Goal: Task Accomplishment & Management: Complete application form

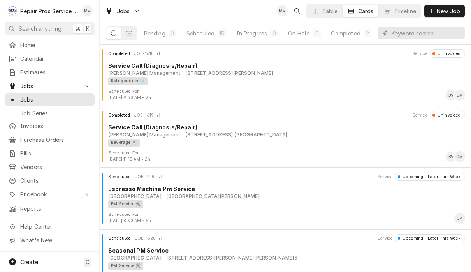
scroll to position [0, 48]
click at [351, 33] on div "Completed" at bounding box center [345, 33] width 29 height 8
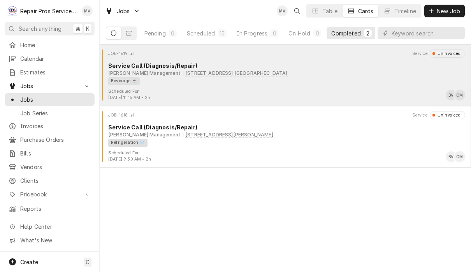
click at [318, 84] on div "Beverage ☕" at bounding box center [283, 81] width 351 height 8
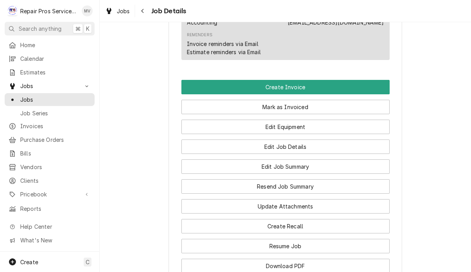
scroll to position [496, 0]
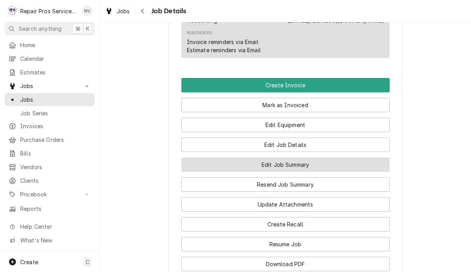
click at [330, 170] on button "Edit Job Summary" at bounding box center [285, 164] width 208 height 14
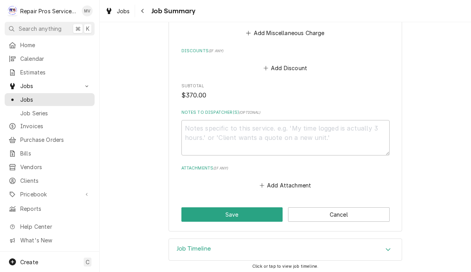
scroll to position [867, 0]
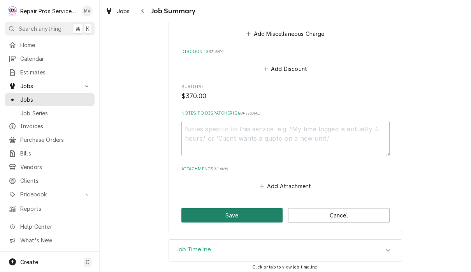
click at [247, 212] on button "Save" at bounding box center [232, 215] width 102 height 14
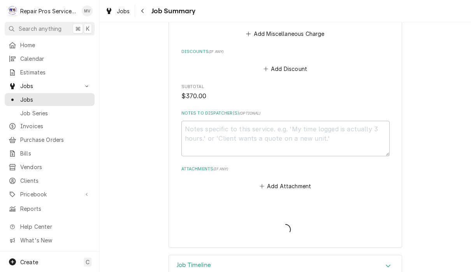
type textarea "x"
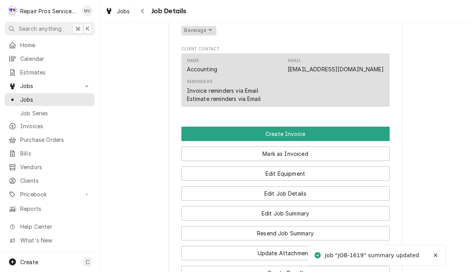
scroll to position [449, 0]
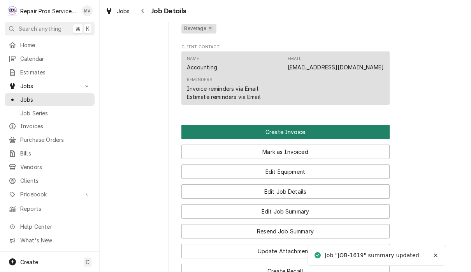
click at [343, 134] on button "Create Invoice" at bounding box center [285, 132] width 208 height 14
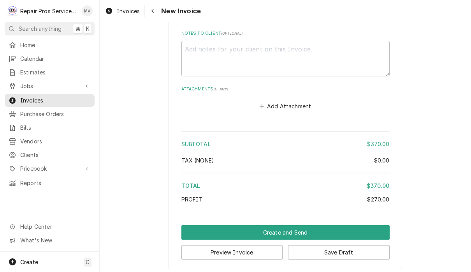
scroll to position [1483, 0]
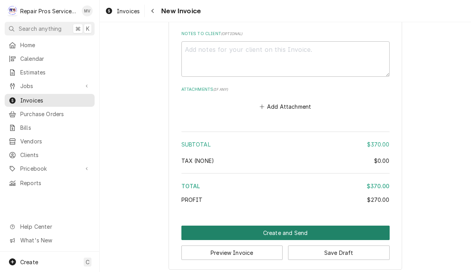
click at [308, 228] on button "Create and Send" at bounding box center [285, 232] width 208 height 14
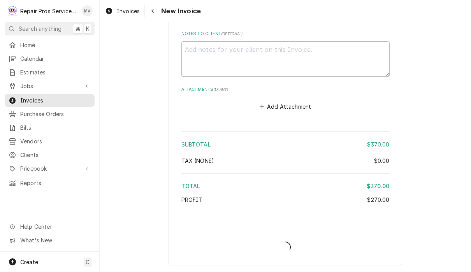
scroll to position [1478, 0]
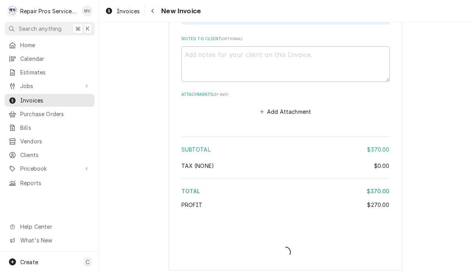
type textarea "x"
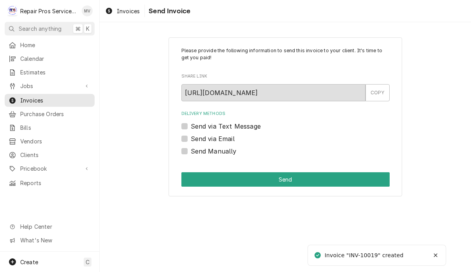
click at [225, 154] on label "Send Manually" at bounding box center [214, 150] width 46 height 9
click at [225, 154] on input "Send Manually" at bounding box center [295, 154] width 208 height 17
checkbox input "true"
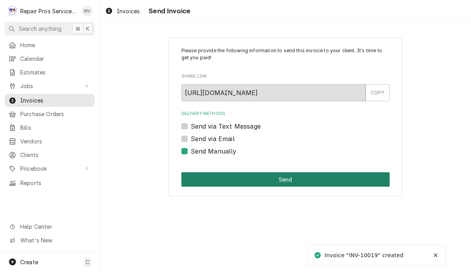
click at [280, 176] on button "Send" at bounding box center [285, 179] width 208 height 14
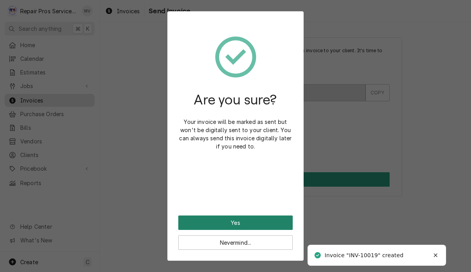
click at [282, 217] on button "Yes" at bounding box center [235, 222] width 114 height 14
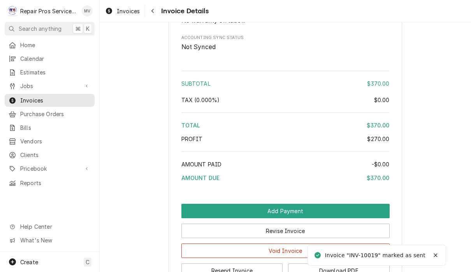
scroll to position [1253, 0]
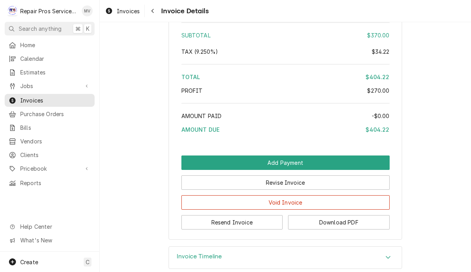
scroll to position [1302, 0]
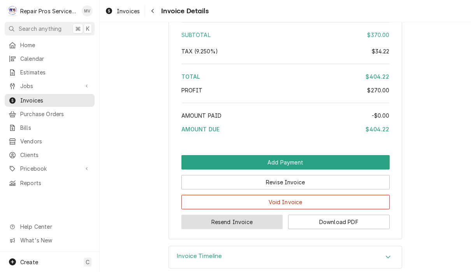
click at [263, 224] on button "Resend Invoice" at bounding box center [232, 221] width 102 height 14
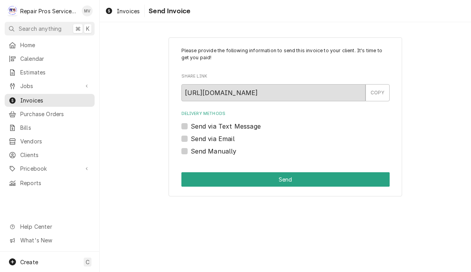
click at [234, 136] on label "Send via Email" at bounding box center [213, 138] width 44 height 9
click at [234, 136] on input "Send via Email" at bounding box center [295, 142] width 208 height 17
checkbox input "true"
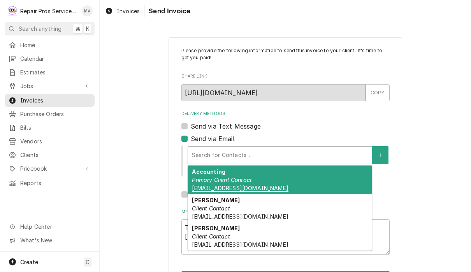
click at [303, 178] on div "Accounting Primary Client Contact khcle10@msn.com" at bounding box center [280, 179] width 184 height 28
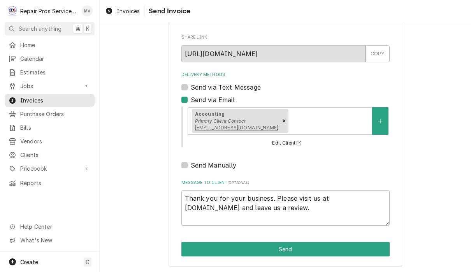
scroll to position [39, 0]
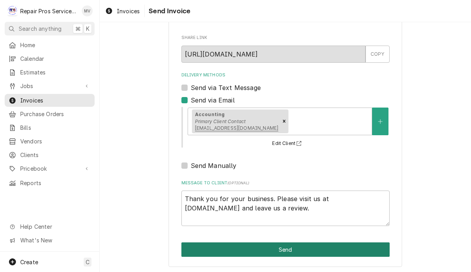
click at [334, 249] on button "Send" at bounding box center [285, 249] width 208 height 14
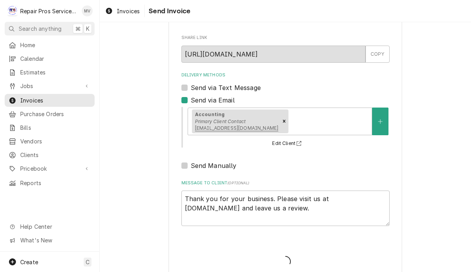
type textarea "x"
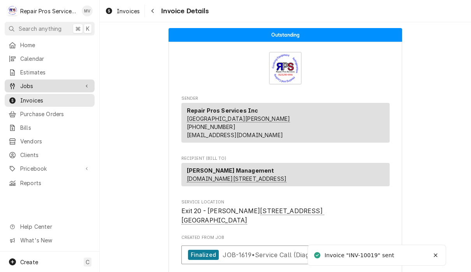
click at [41, 88] on link "Jobs" at bounding box center [50, 85] width 90 height 13
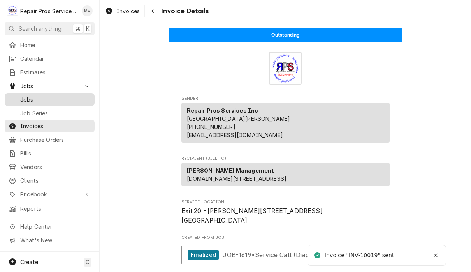
click at [39, 95] on span "Jobs" at bounding box center [55, 99] width 70 height 8
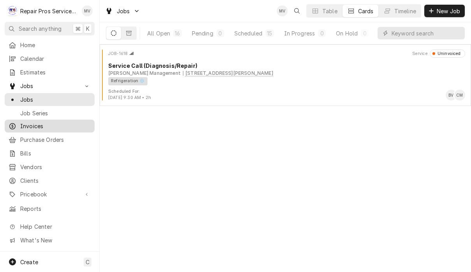
click at [38, 122] on span "Invoices" at bounding box center [55, 126] width 70 height 8
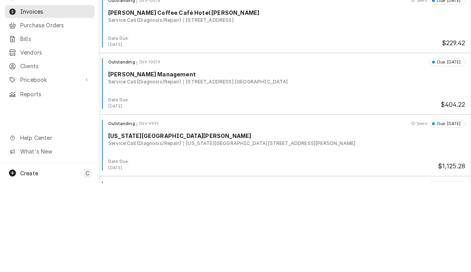
scroll to position [1678, 0]
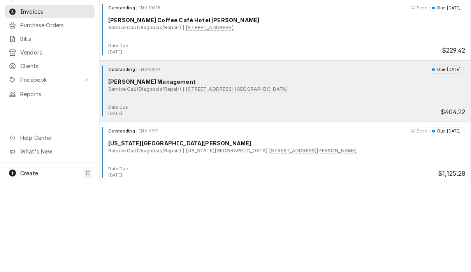
click at [381, 154] on div "Outstanding INV-10019 Due in 13 days Smith Management Service Call (Diagnosis/R…" at bounding box center [285, 173] width 365 height 39
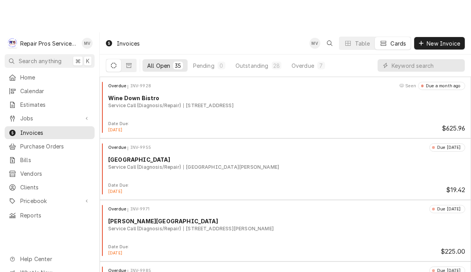
scroll to position [0, 0]
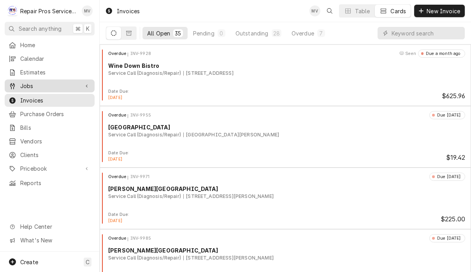
click at [37, 84] on span "Jobs" at bounding box center [49, 86] width 59 height 8
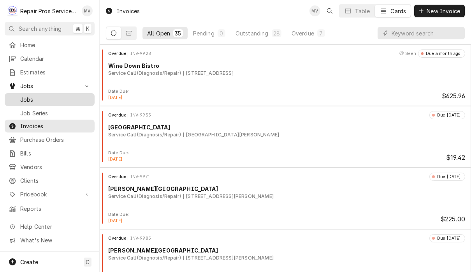
click at [39, 99] on span "Jobs" at bounding box center [55, 99] width 70 height 8
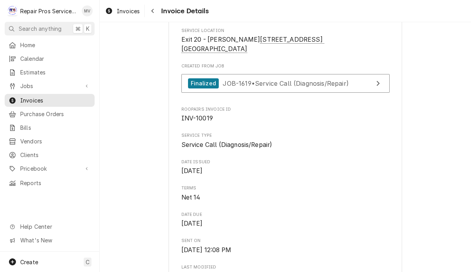
scroll to position [168, 0]
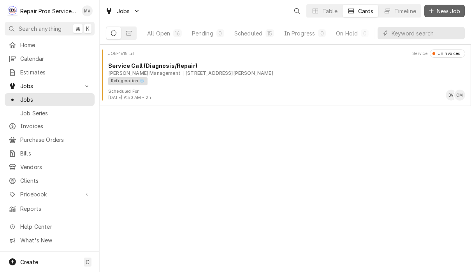
click at [438, 12] on span "New Job" at bounding box center [448, 11] width 26 height 8
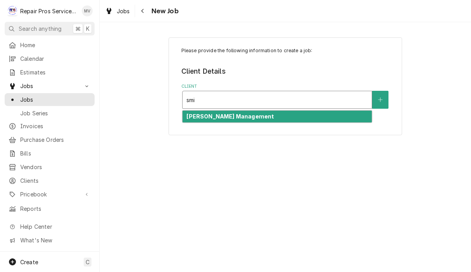
click at [334, 117] on div "[PERSON_NAME] Management" at bounding box center [277, 117] width 189 height 12
type input "smi"
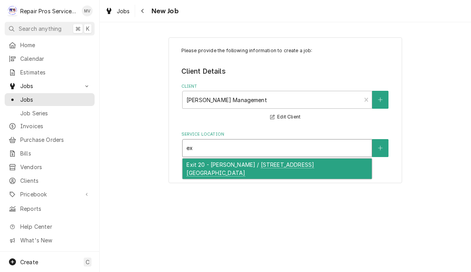
click at [286, 170] on div "Exit 20 - McDonald's / 281 Pleasant Grove Rd. SW, Cleveland, TN 37353" at bounding box center [277, 168] width 189 height 20
type input "ex"
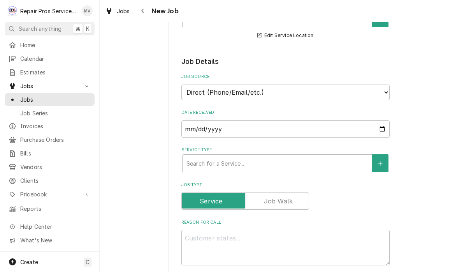
scroll to position [137, 0]
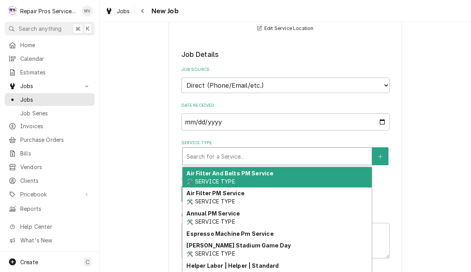
type textarea "x"
type input "d"
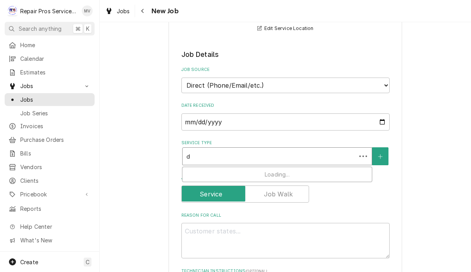
type textarea "x"
type input "di"
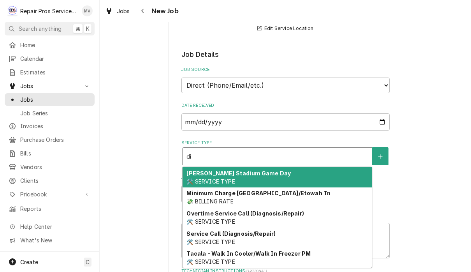
type textarea "x"
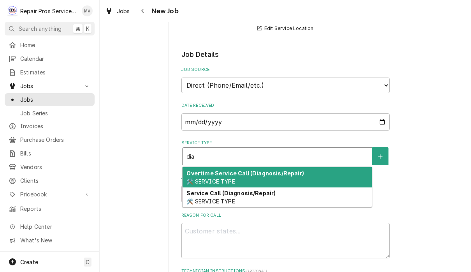
click at [326, 195] on div "Service Call (Diagnosis/Repair) 🛠️ SERVICE TYPE" at bounding box center [277, 197] width 189 height 20
type input "dia"
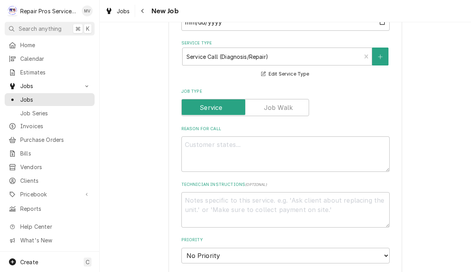
scroll to position [238, 0]
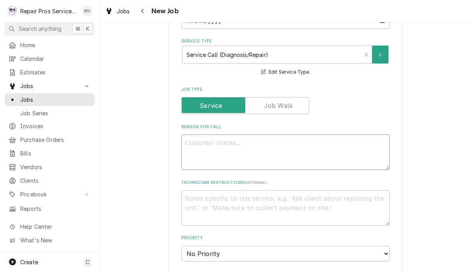
click at [192, 139] on textarea "Reason For Call" at bounding box center [285, 151] width 208 height 35
click at [198, 146] on textarea "Reason For Call" at bounding box center [285, 151] width 208 height 35
paste textarea "replace board and test."
type textarea "x"
type textarea "replace board and test."
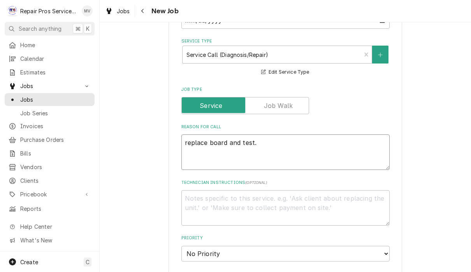
type textarea "x"
type textarea "replace board and test"
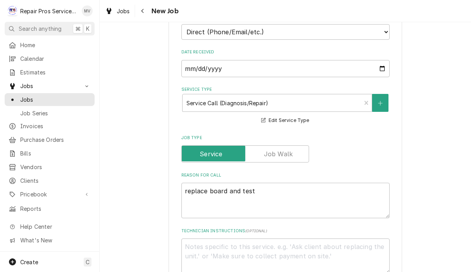
scroll to position [189, 0]
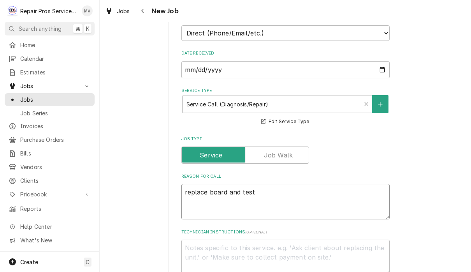
click at [207, 188] on textarea "replace board and test" at bounding box center [285, 201] width 208 height 35
type textarea "x"
type textarea "replace pboard and test"
type textarea "x"
type textarea "replace pbboard and test"
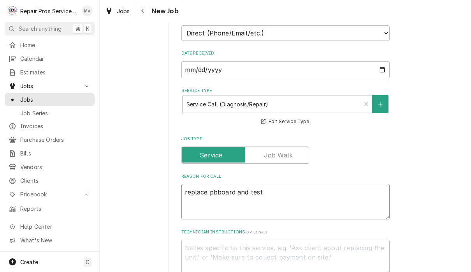
type textarea "x"
type textarea "replace pbaboard and test"
type textarea "x"
type textarea "replace Obamaboard and test"
type textarea "x"
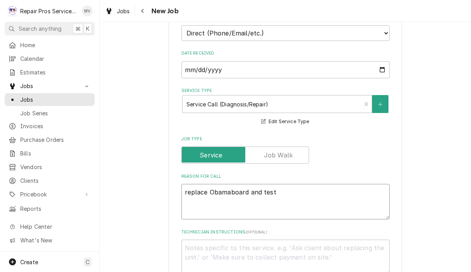
type textarea "replace Obama board and test"
type textarea "x"
type textarea "replace Obamaboard and test"
type textarea "x"
type textarea "replace Obamboard and test"
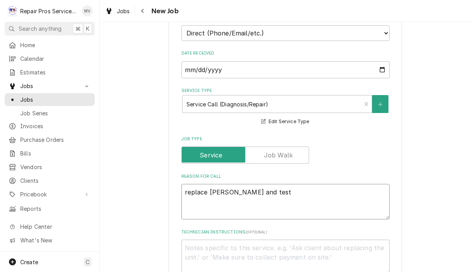
type textarea "x"
type textarea "replace Obaboard and test"
type textarea "x"
type textarea "replace Obboard and test"
type textarea "x"
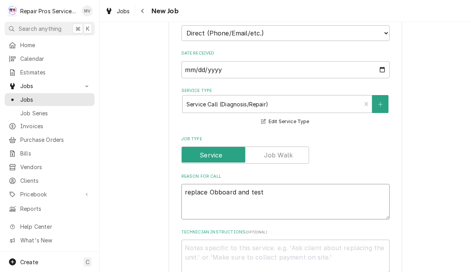
type textarea "replace Oboard and test"
type textarea "x"
type textarea "replace board and test"
type textarea "x"
type textarea "replace pboard and test"
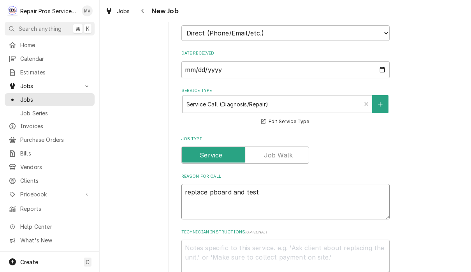
type textarea "x"
type textarea "replace pbboard and test"
type textarea "x"
type textarea "replace pbaboard and test"
type textarea "x"
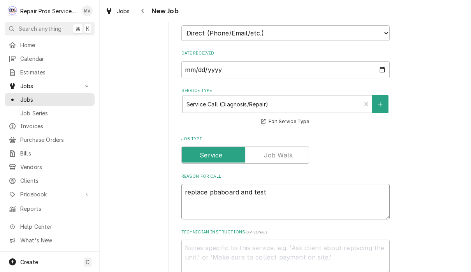
type textarea "replace pba board and test"
click at [245, 191] on textarea "replace pba board and test" at bounding box center [285, 201] width 208 height 35
type textarea "x"
type textarea "replace pba board oand test"
type textarea "x"
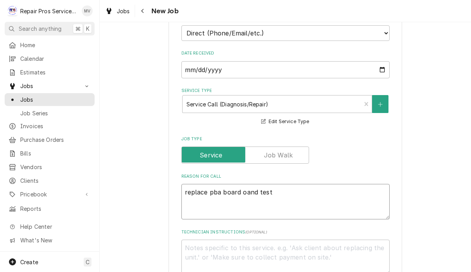
type textarea "replace pba board onand test"
type textarea "x"
type textarea "replace pba board on and test"
type textarea "x"
type textarea "replace pba board on sand test"
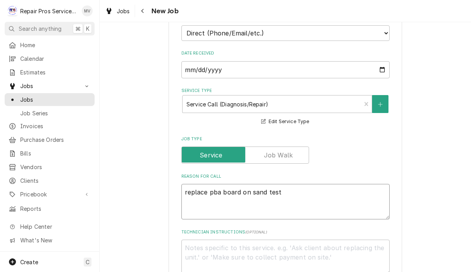
type textarea "x"
type textarea "replace pba board on and test"
type textarea "x"
type textarea "replace pba board on Sand test"
type textarea "x"
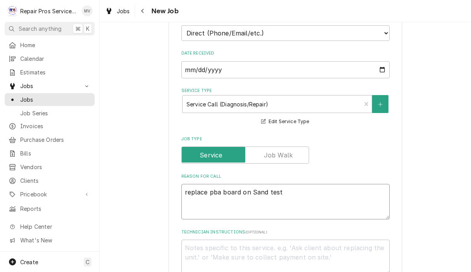
type textarea "replace pba board on Sland test"
type textarea "x"
type textarea "replace pba board on Sluand test"
type textarea "x"
type textarea "replace pba board on Slusand test"
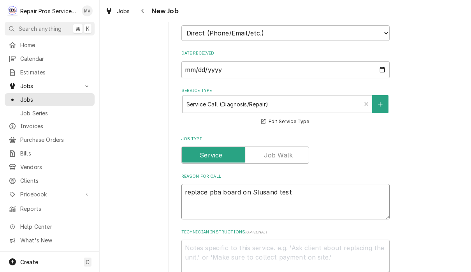
type textarea "x"
type textarea "replace pba board on Slushand test"
type textarea "x"
type textarea "replace pba board on Slushiand test"
type textarea "x"
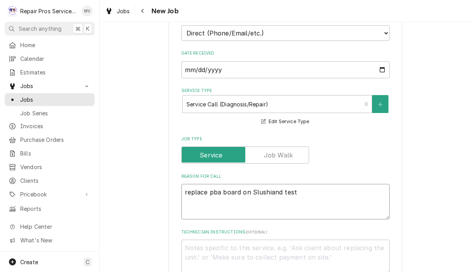
type textarea "replace pba board on Slushieand test"
type textarea "x"
type textarea "replace pba board on Slushie and test"
type textarea "x"
type textarea "replace pba board on Slushie mand test"
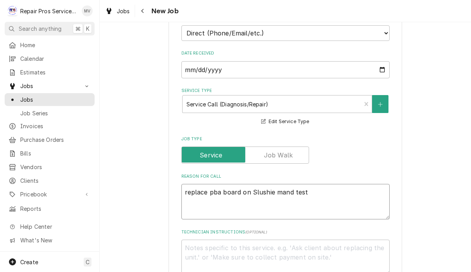
type textarea "x"
type textarea "replace pba board on Slushie maand test"
type textarea "x"
type textarea "replace pba board on Slushie macand test"
type textarea "x"
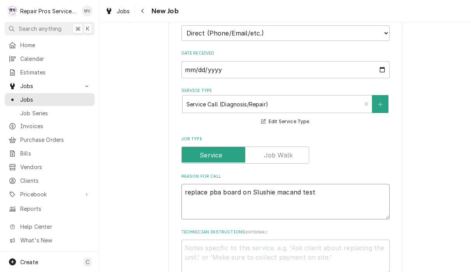
type textarea "replace pba board on Slushie machand test"
type textarea "x"
type textarea "replace pba board on Slushie machiand test"
type textarea "x"
type textarea "replace pba board on Slushie machinand test"
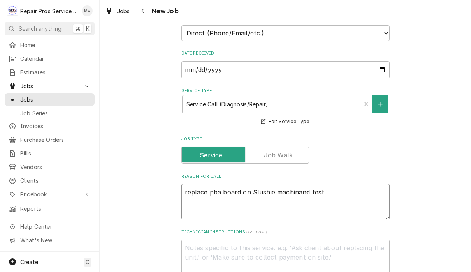
type textarea "x"
type textarea "replace pba board on Slushie machineand test"
type textarea "x"
type textarea "replace pba board on Slushie machine and test"
type textarea "x"
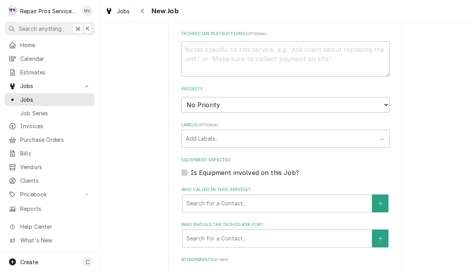
scroll to position [403, 0]
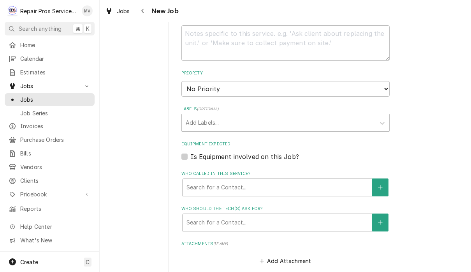
type textarea "replace pba board on Slushie machine and test"
click at [363, 81] on select "No Priority Urgent High Medium Low" at bounding box center [285, 89] width 208 height 16
select select "2"
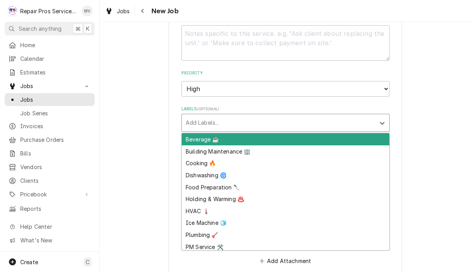
click at [320, 133] on div "Beverage ☕" at bounding box center [285, 139] width 207 height 12
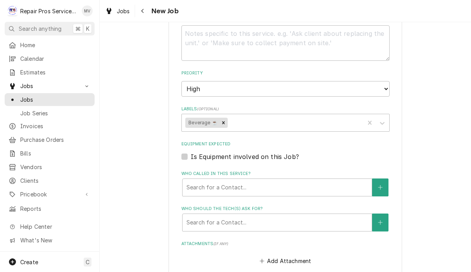
type textarea "x"
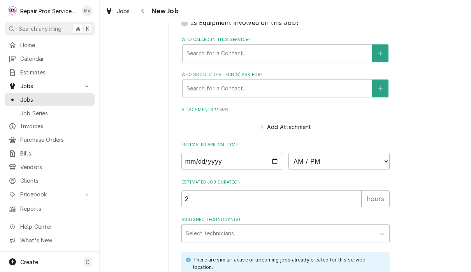
scroll to position [539, 0]
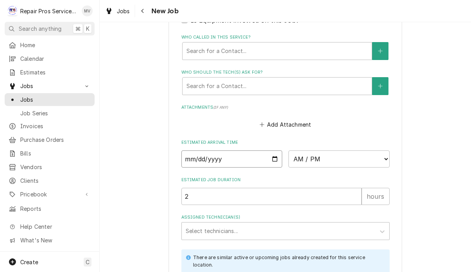
click at [201, 150] on input "Date" at bounding box center [231, 158] width 101 height 17
type input "2025-10-10"
type textarea "x"
type input "2025-10-13"
type textarea "x"
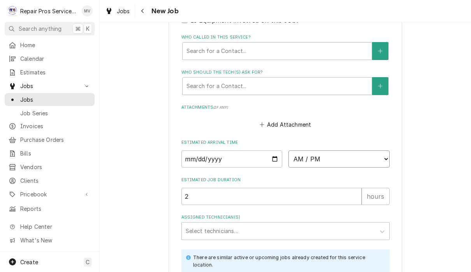
click at [297, 151] on select "AM / PM 6:00 AM 6:15 AM 6:30 AM 6:45 AM 7:00 AM 7:15 AM 7:30 AM 7:45 AM 8:00 AM…" at bounding box center [338, 158] width 101 height 17
select select "13:30:00"
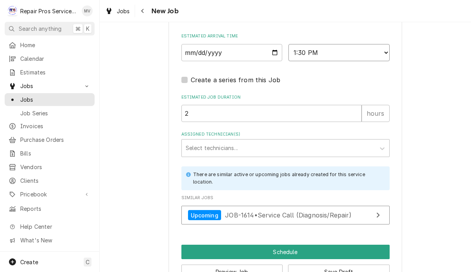
scroll to position [645, 0]
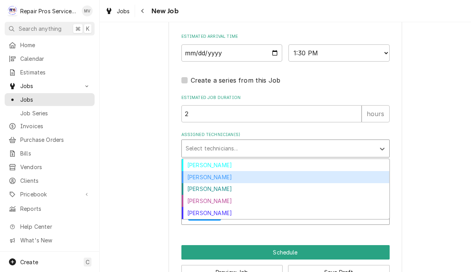
click at [215, 172] on div "Caleb Kvale" at bounding box center [285, 177] width 207 height 12
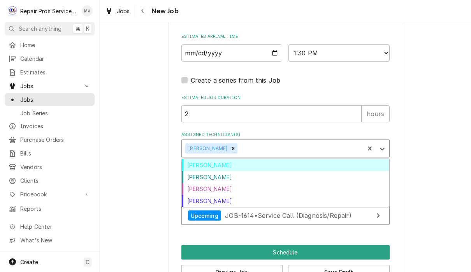
click at [228, 171] on div "Colten McCurry" at bounding box center [285, 177] width 207 height 12
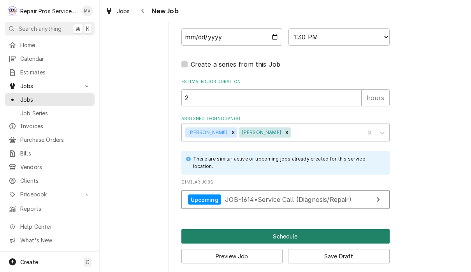
click at [303, 229] on button "Schedule" at bounding box center [285, 236] width 208 height 14
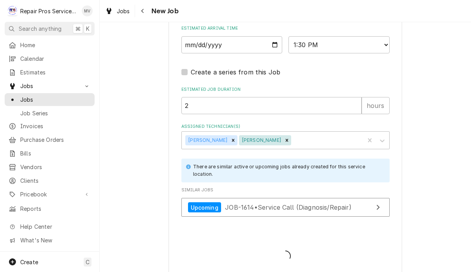
type textarea "x"
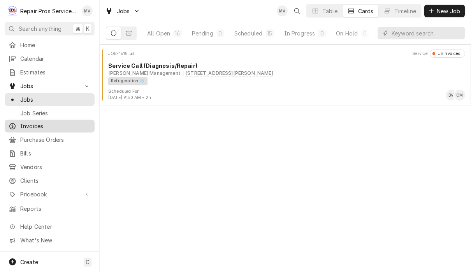
click at [42, 125] on span "Invoices" at bounding box center [55, 126] width 70 height 8
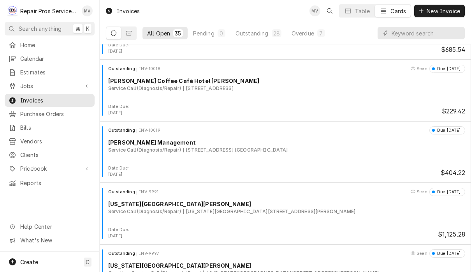
scroll to position [1706, 0]
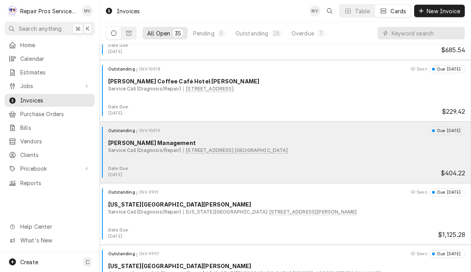
click at [359, 154] on div "Outstanding INV-10019 Due in 13 days Smith Management Service Call (Diagnosis/R…" at bounding box center [285, 145] width 365 height 39
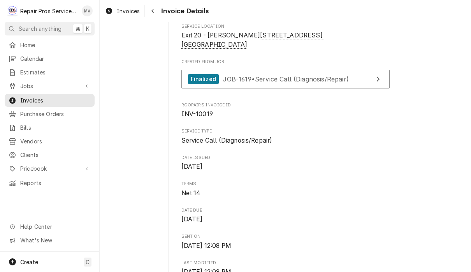
scroll to position [170, 0]
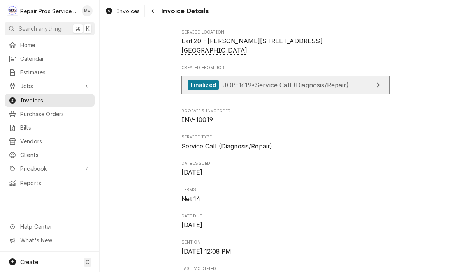
click at [349, 90] on div "Finalized JOB-1619 • Service Call (Diagnosis/Repair)" at bounding box center [268, 85] width 161 height 11
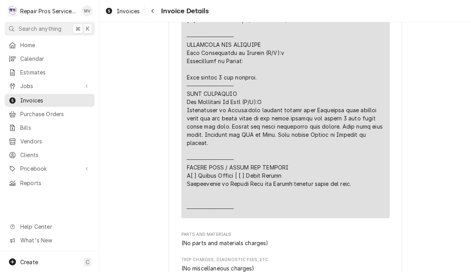
scroll to position [822, 0]
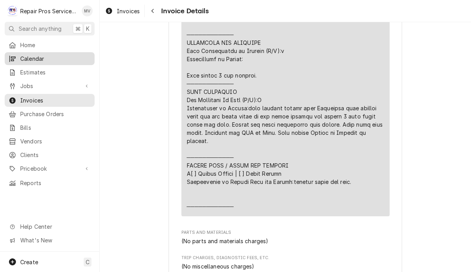
click at [48, 58] on span "Calendar" at bounding box center [55, 58] width 70 height 8
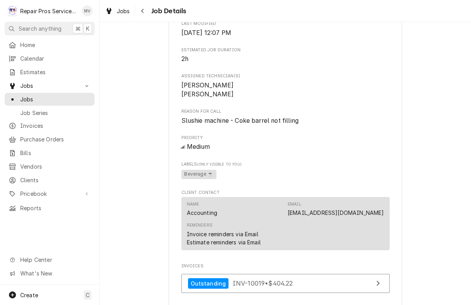
scroll to position [293, 0]
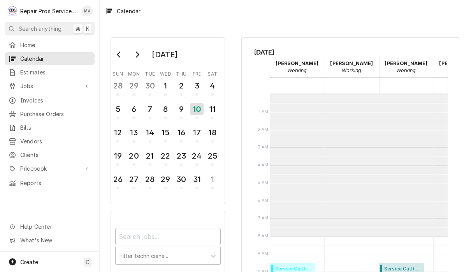
scroll to position [142, 0]
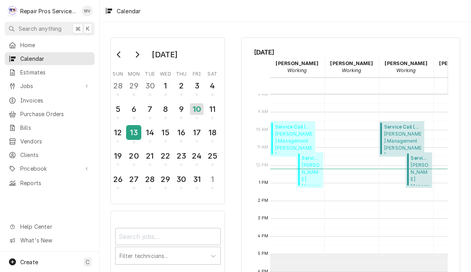
click at [135, 131] on div "13" at bounding box center [134, 132] width 14 height 13
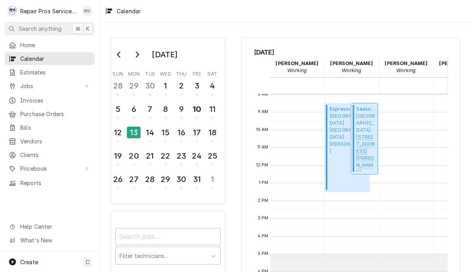
click at [370, 118] on span "[GEOGRAPHIC_DATA] [STREET_ADDRESS][PERSON_NAME][PERSON_NAME]" at bounding box center [365, 141] width 19 height 59
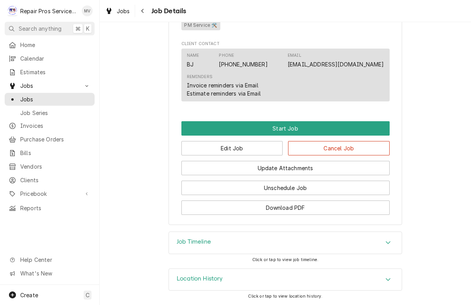
scroll to position [410, 0]
click at [238, 152] on button "Edit Job" at bounding box center [232, 148] width 102 height 14
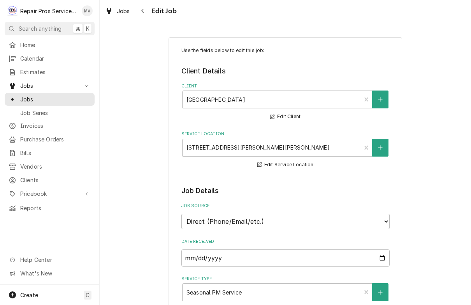
type textarea "x"
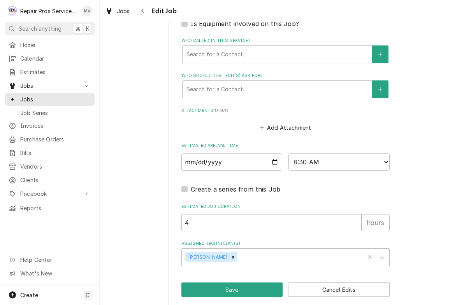
scroll to position [535, 0]
click at [307, 156] on select "AM / PM 6:00 AM 6:15 AM 6:30 AM 6:45 AM 7:00 AM 7:15 AM 7:30 AM 7:45 AM 8:00 AM…" at bounding box center [338, 162] width 101 height 17
select select "11:00:00"
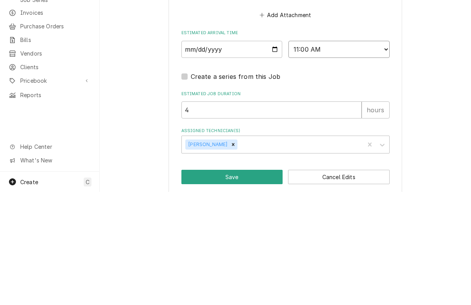
scroll to position [0, 0]
click at [239, 283] on button "Save" at bounding box center [232, 290] width 102 height 14
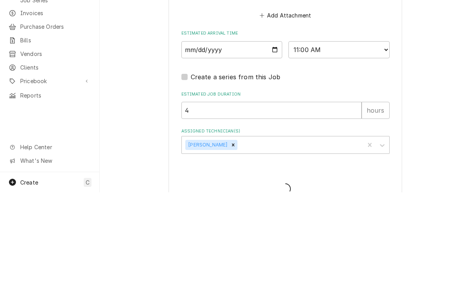
type textarea "x"
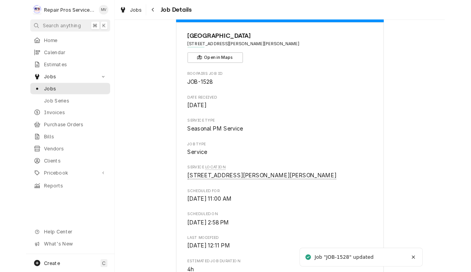
scroll to position [26, 0]
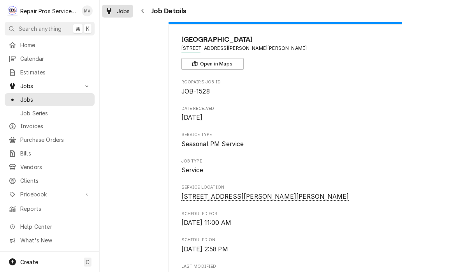
click at [124, 11] on span "Jobs" at bounding box center [123, 11] width 13 height 8
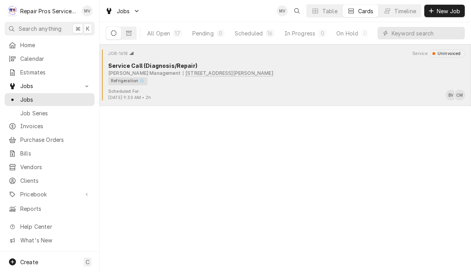
click at [353, 80] on div "Refrigeration ❄️" at bounding box center [283, 81] width 351 height 8
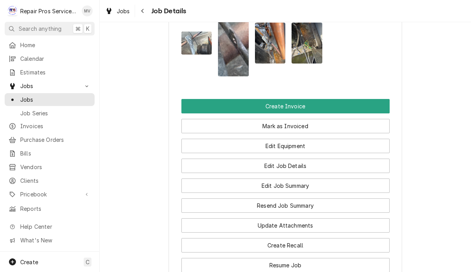
scroll to position [562, 0]
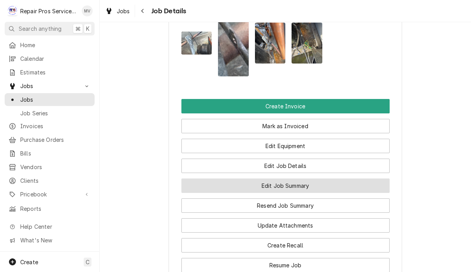
click at [356, 193] on button "Edit Job Summary" at bounding box center [285, 185] width 208 height 14
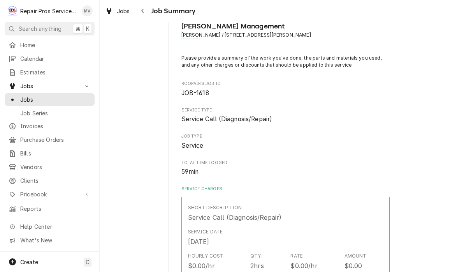
scroll to position [24, 0]
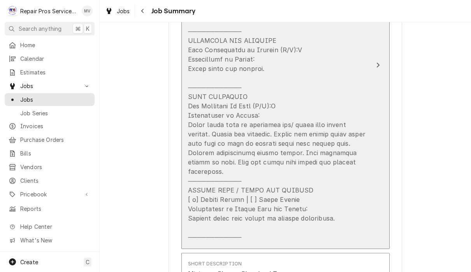
click at [364, 214] on div "Update Line Item" at bounding box center [277, 105] width 179 height 271
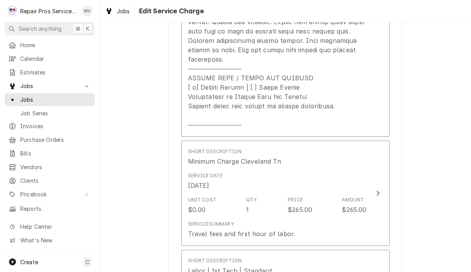
scroll to position [453, 0]
type textarea "x"
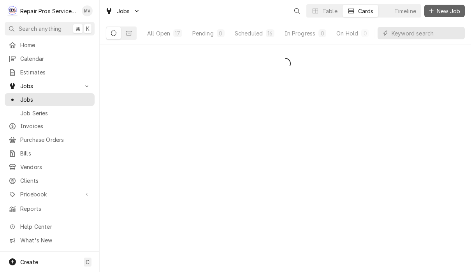
click at [446, 11] on span "New Job" at bounding box center [448, 11] width 26 height 8
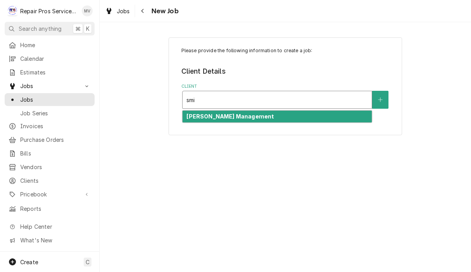
click at [256, 121] on div "[PERSON_NAME] Management" at bounding box center [277, 117] width 189 height 12
type input "smi"
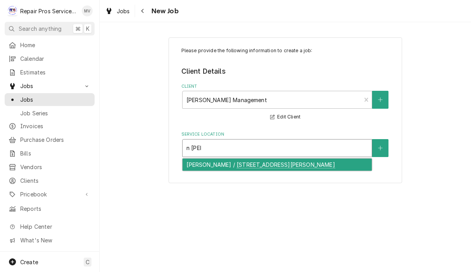
click at [324, 165] on div "[PERSON_NAME] / [STREET_ADDRESS][PERSON_NAME]" at bounding box center [277, 164] width 189 height 12
type input "n [PERSON_NAME]"
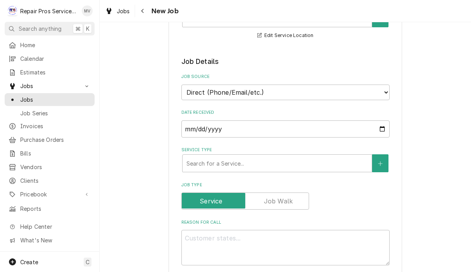
scroll to position [133, 0]
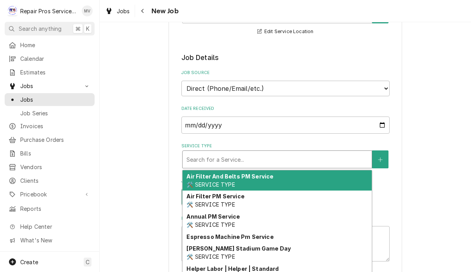
type textarea "x"
type input "d"
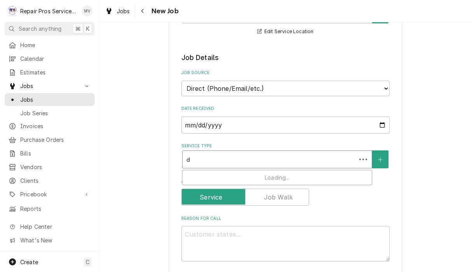
type textarea "x"
type input "di"
type textarea "x"
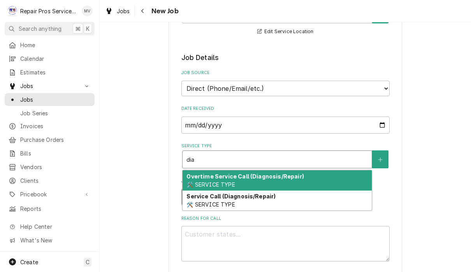
click at [298, 200] on div "Service Call (Diagnosis/Repair) 🛠️ SERVICE TYPE" at bounding box center [277, 200] width 189 height 20
type input "dia"
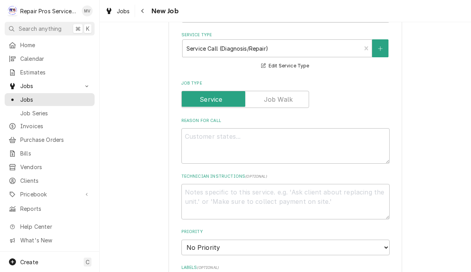
scroll to position [247, 0]
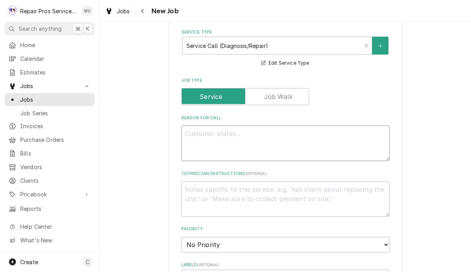
click at [195, 139] on textarea "Reason For Call" at bounding box center [285, 142] width 208 height 35
click at [205, 133] on textarea "Reason For Call" at bounding box center [285, 142] width 208 height 35
paste textarea "Replace crank case heater on freezer compresso"
type textarea "x"
type textarea "Replace crank case heater on freezer compresso"
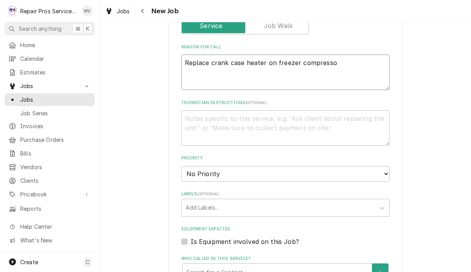
scroll to position [318, 0]
type textarea "x"
type textarea "Replace crank case heater on freezer compressoR"
type textarea "x"
type textarea "Replace crank case heater on freezer compresso"
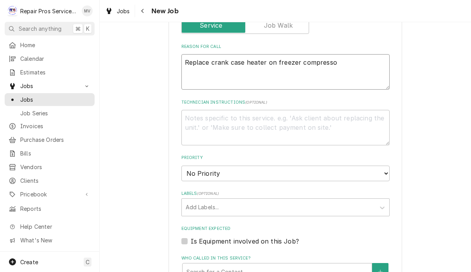
type textarea "x"
type textarea "Replace crank case heater on freezer compressoR"
type textarea "x"
type textarea "Replace crank case heater on freezer compresso"
type textarea "x"
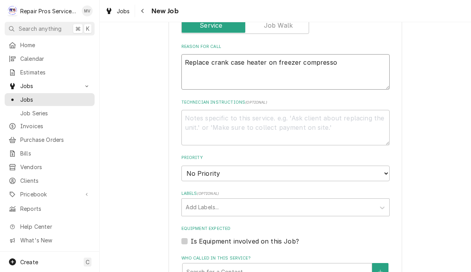
type textarea "Replace crank case heater on freezer compressoR"
type textarea "x"
type textarea "Replace crank case heater on freezer compresso"
type textarea "x"
type textarea "Replace crank case heater on freezer compressor"
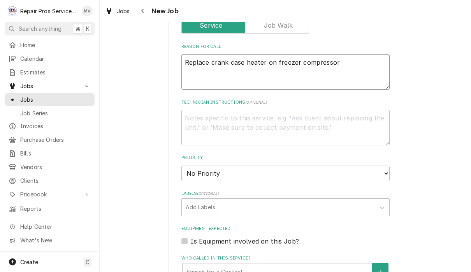
type textarea "x"
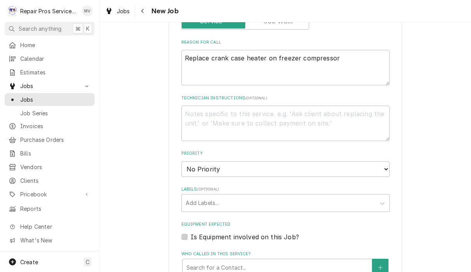
scroll to position [322, 0]
type textarea "Replace crank case heater on freezer compressor"
click at [353, 163] on select "No Priority Urgent High Medium Low" at bounding box center [285, 169] width 208 height 16
select select "3"
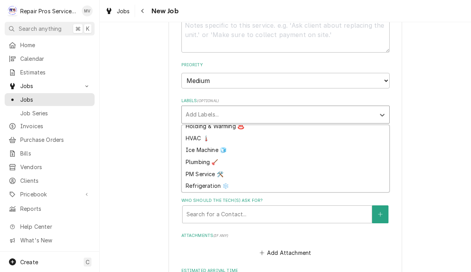
scroll to position [65, 0]
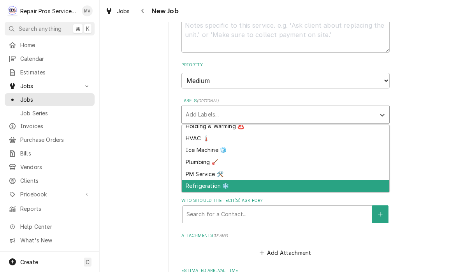
click at [213, 180] on div "Refrigeration ❄️" at bounding box center [285, 186] width 207 height 12
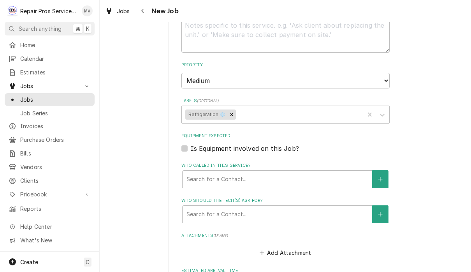
type textarea "x"
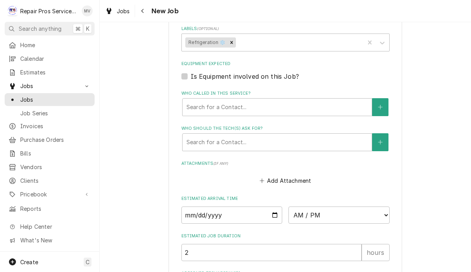
scroll to position [507, 0]
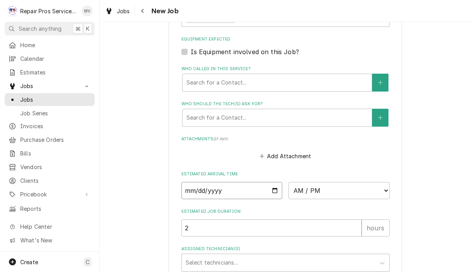
click at [195, 186] on input "Date" at bounding box center [231, 190] width 101 height 17
type input "2025-10-10"
type textarea "x"
type input "2025-10-16"
type textarea "x"
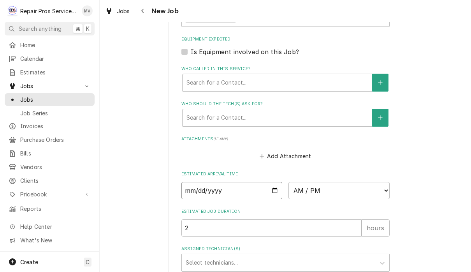
type input "2025-10-15"
type textarea "x"
click at [312, 182] on select "AM / PM 6:00 AM 6:15 AM 6:30 AM 6:45 AM 7:00 AM 7:15 AM 7:30 AM 7:45 AM 8:00 AM…" at bounding box center [338, 190] width 101 height 17
click at [244, 182] on input "2025-10-15" at bounding box center [231, 190] width 101 height 17
click at [312, 182] on select "AM / PM 6:00 AM 6:15 AM 6:30 AM 6:45 AM 7:00 AM 7:15 AM 7:30 AM 7:45 AM 8:00 AM…" at bounding box center [338, 190] width 101 height 17
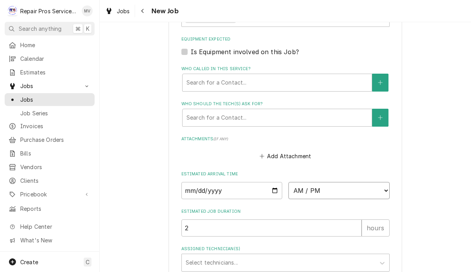
select select "12:00:00"
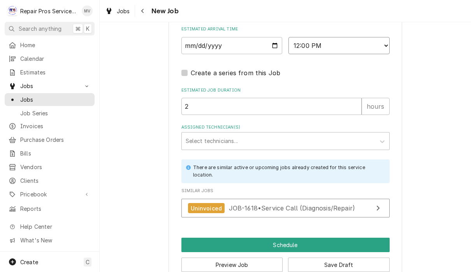
scroll to position [653, 0]
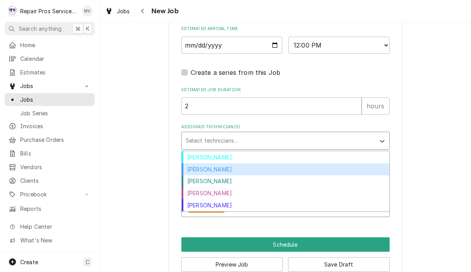
click at [213, 163] on div "Caleb Kvale" at bounding box center [285, 169] width 207 height 12
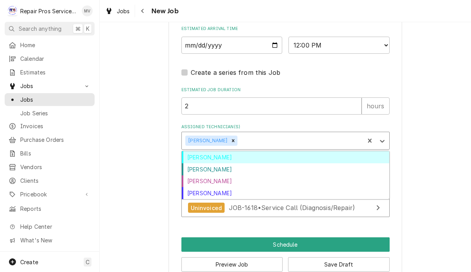
click at [223, 163] on div "Colten McCurry" at bounding box center [285, 169] width 207 height 12
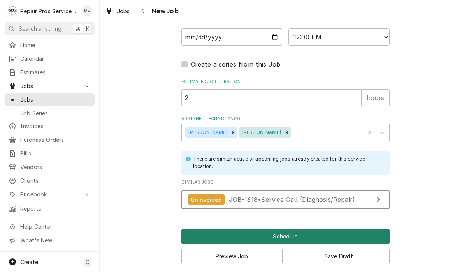
click at [301, 229] on button "Schedule" at bounding box center [285, 236] width 208 height 14
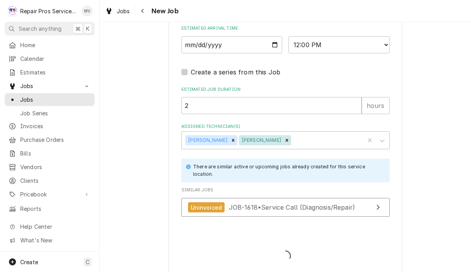
type textarea "x"
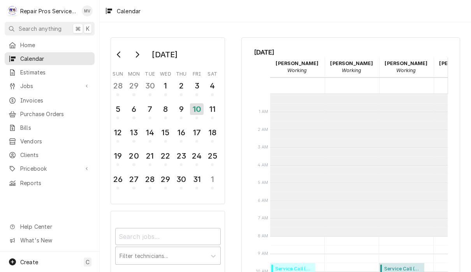
scroll to position [142, 0]
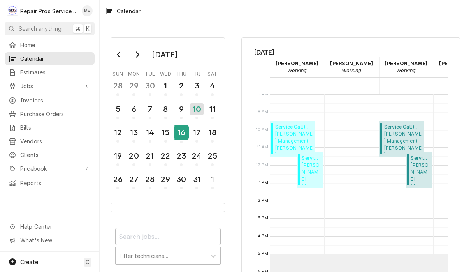
click at [179, 132] on div "16" at bounding box center [181, 132] width 14 height 13
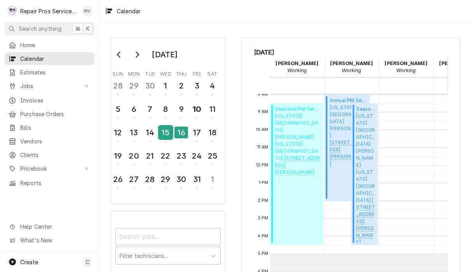
click at [161, 134] on div "15" at bounding box center [166, 132] width 14 height 13
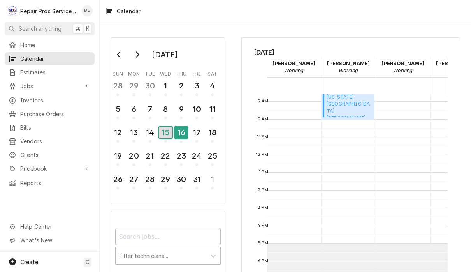
scroll to position [0, 0]
